Goal: Task Accomplishment & Management: Use online tool/utility

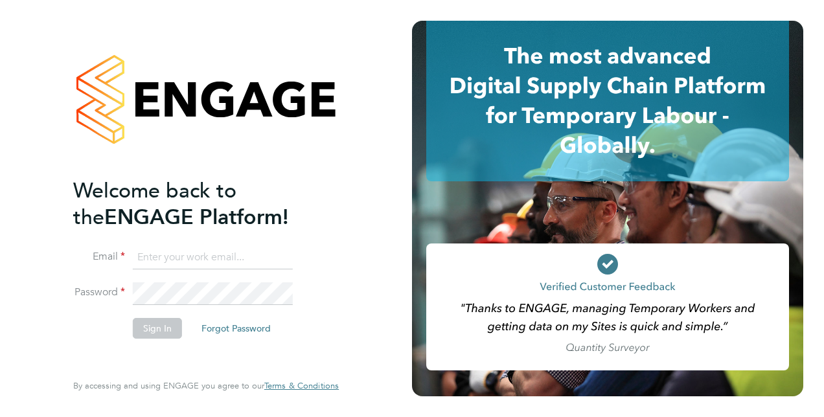
click at [202, 255] on input at bounding box center [213, 257] width 160 height 23
type input "[PERSON_NAME][EMAIL_ADDRESS][PERSON_NAME][DOMAIN_NAME]"
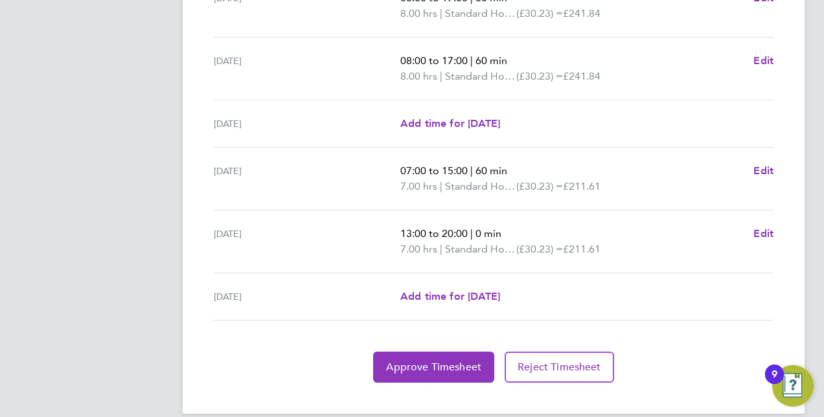
scroll to position [527, 0]
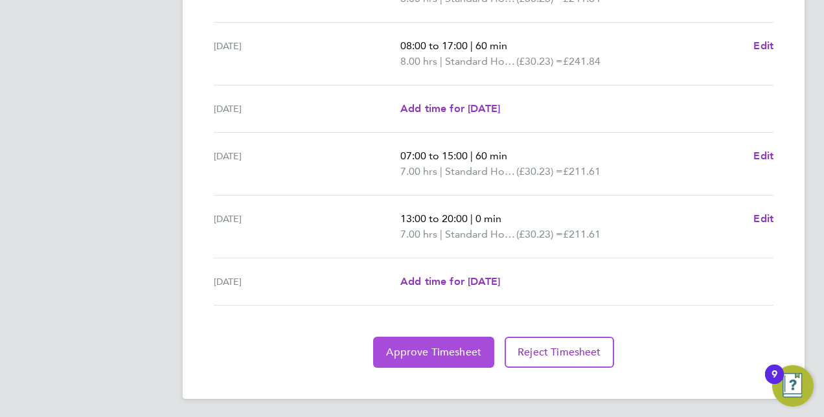
click at [438, 346] on span "Approve Timesheet" at bounding box center [433, 352] width 95 height 13
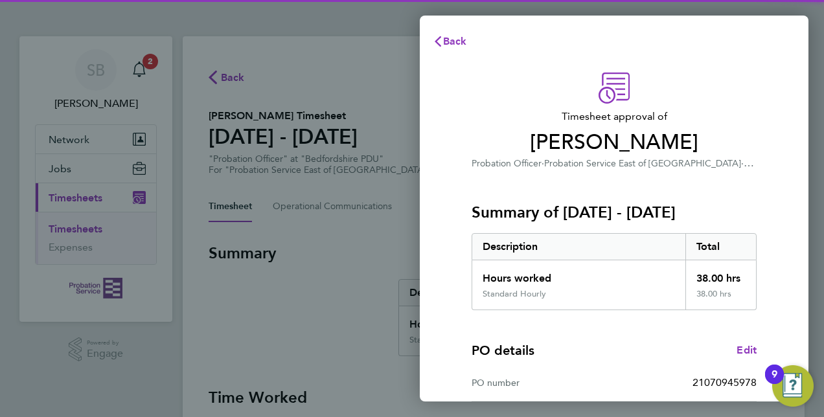
scroll to position [202, 0]
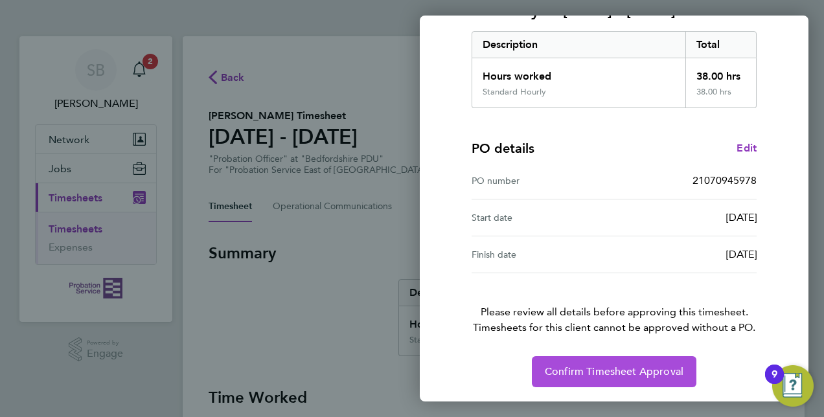
click at [584, 372] on span "Confirm Timesheet Approval" at bounding box center [614, 371] width 139 height 13
